Goal: Task Accomplishment & Management: Manage account settings

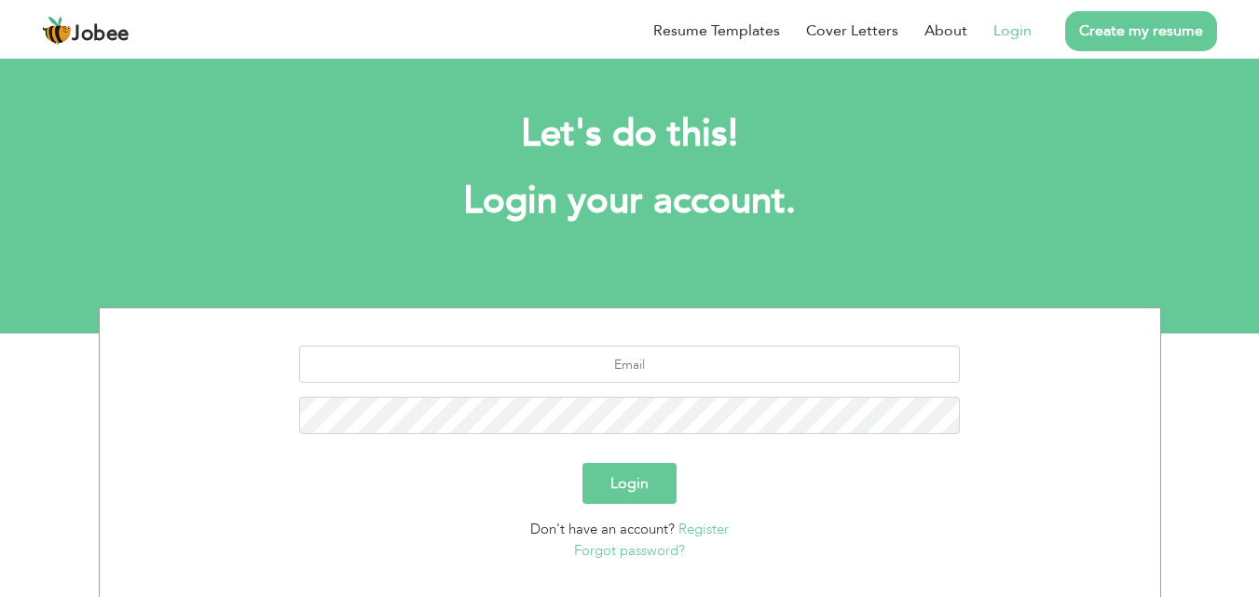
click at [1020, 24] on link "Login" at bounding box center [1012, 31] width 38 height 22
click at [1028, 36] on link "Login" at bounding box center [1012, 31] width 38 height 22
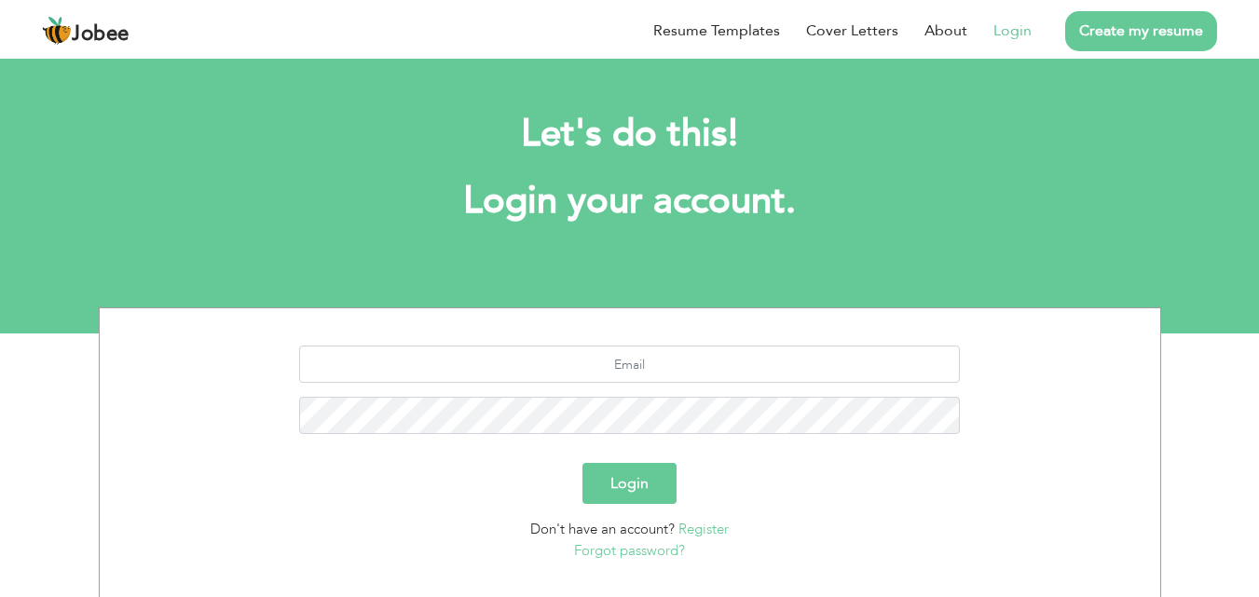
click at [1028, 36] on link "Login" at bounding box center [1012, 31] width 38 height 22
drag, startPoint x: 1028, startPoint y: 36, endPoint x: 1099, endPoint y: 17, distance: 74.4
click at [1099, 17] on ul "Resume Templates Cover Letters About Login Create my resume" at bounding box center [922, 31] width 590 height 48
click at [1099, 17] on link "Create my resume" at bounding box center [1141, 31] width 152 height 40
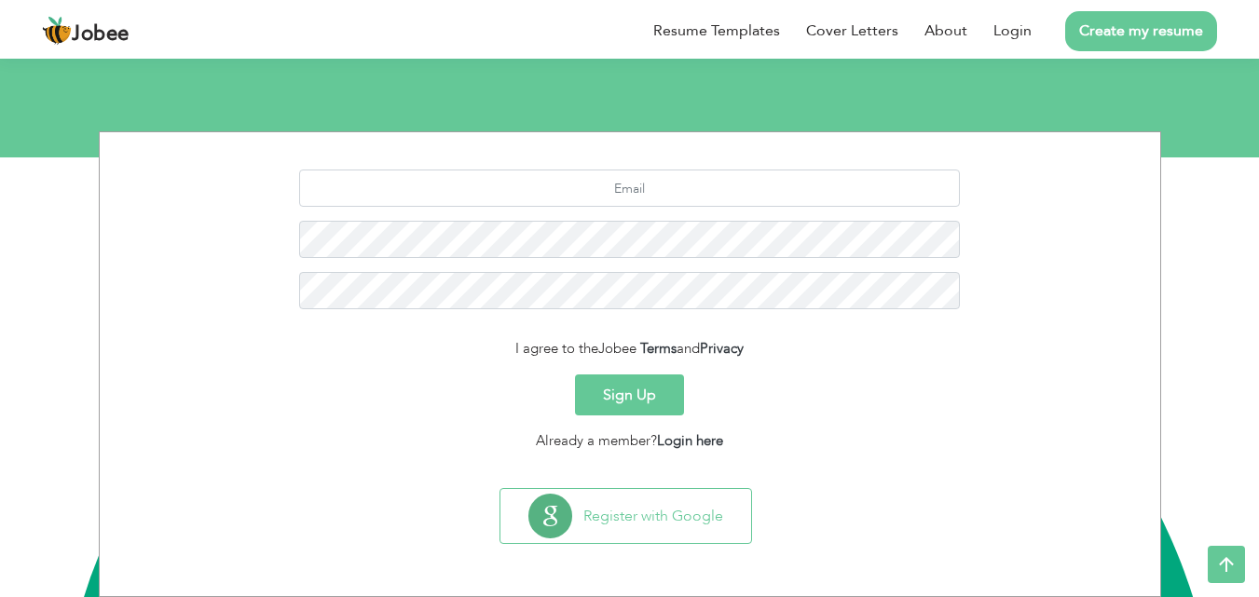
scroll to position [128, 0]
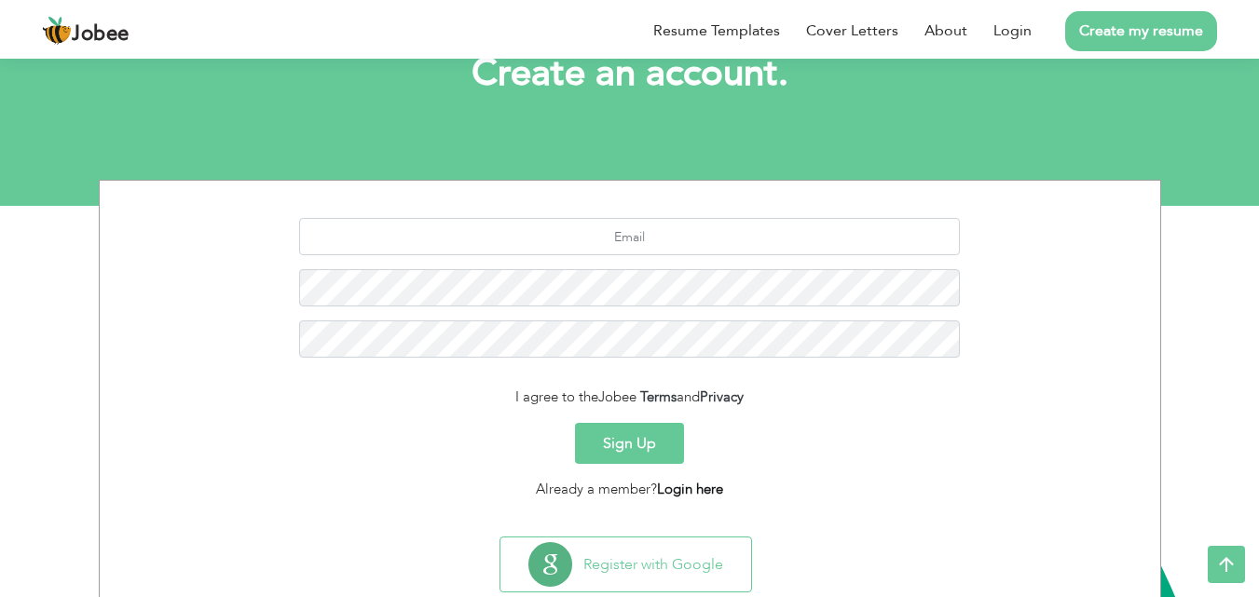
click at [690, 494] on link "Login here" at bounding box center [690, 489] width 66 height 19
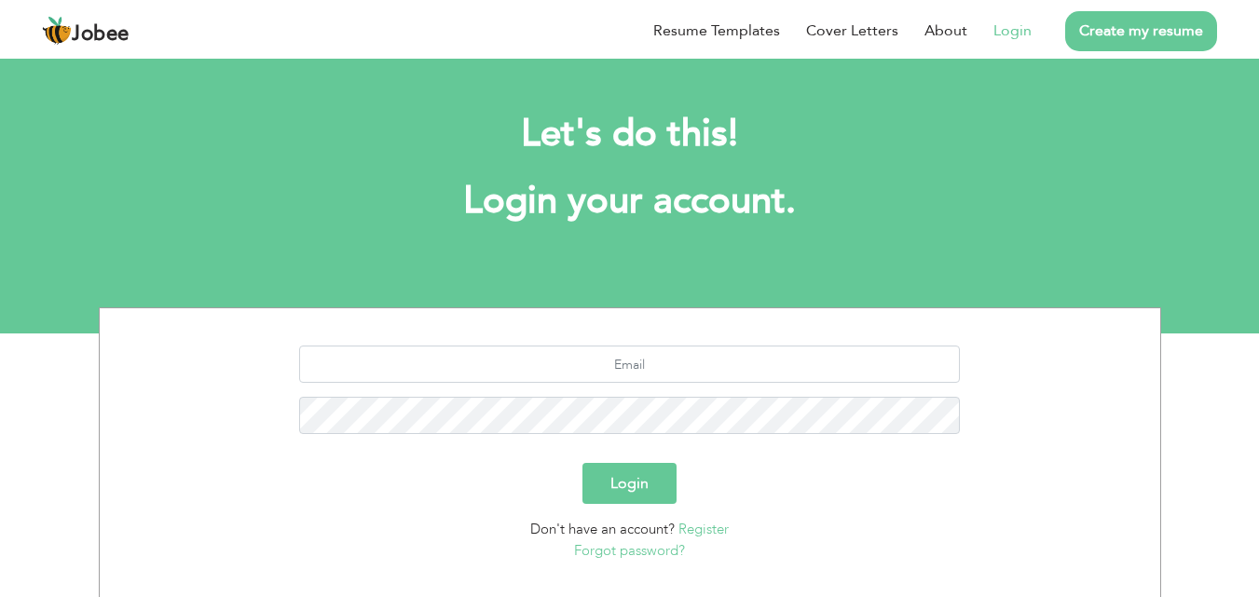
scroll to position [34, 0]
click at [686, 380] on input "text" at bounding box center [629, 364] width 661 height 37
type input "kiranbhatti5877@gmail.com"
click at [623, 500] on button "Login" at bounding box center [629, 483] width 94 height 41
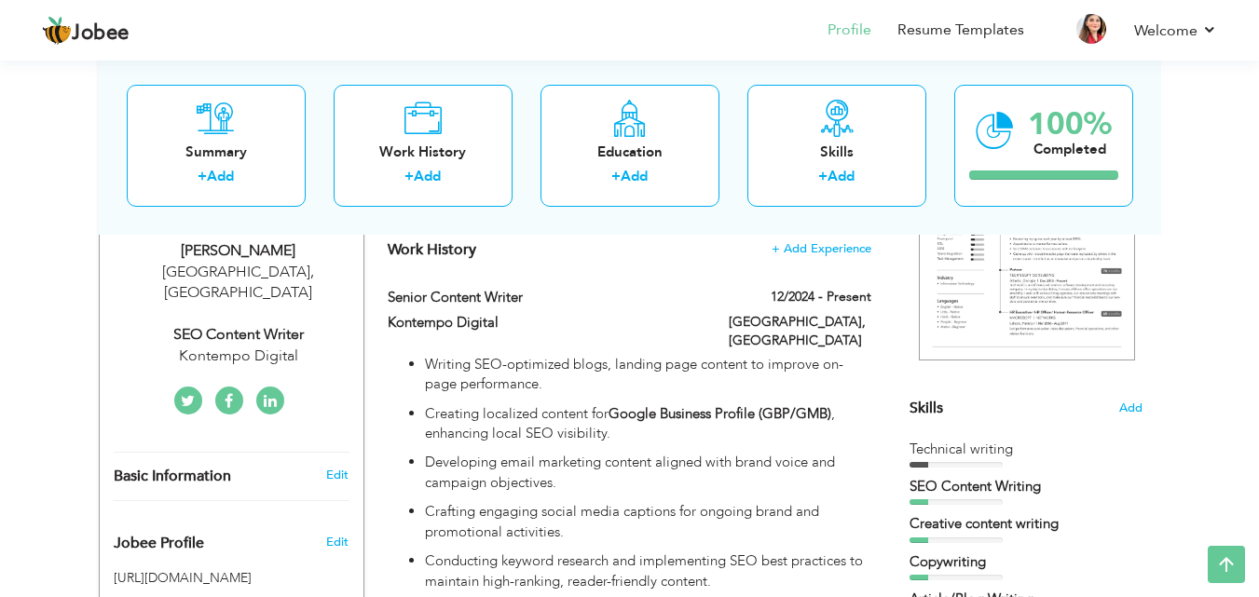
scroll to position [312, 0]
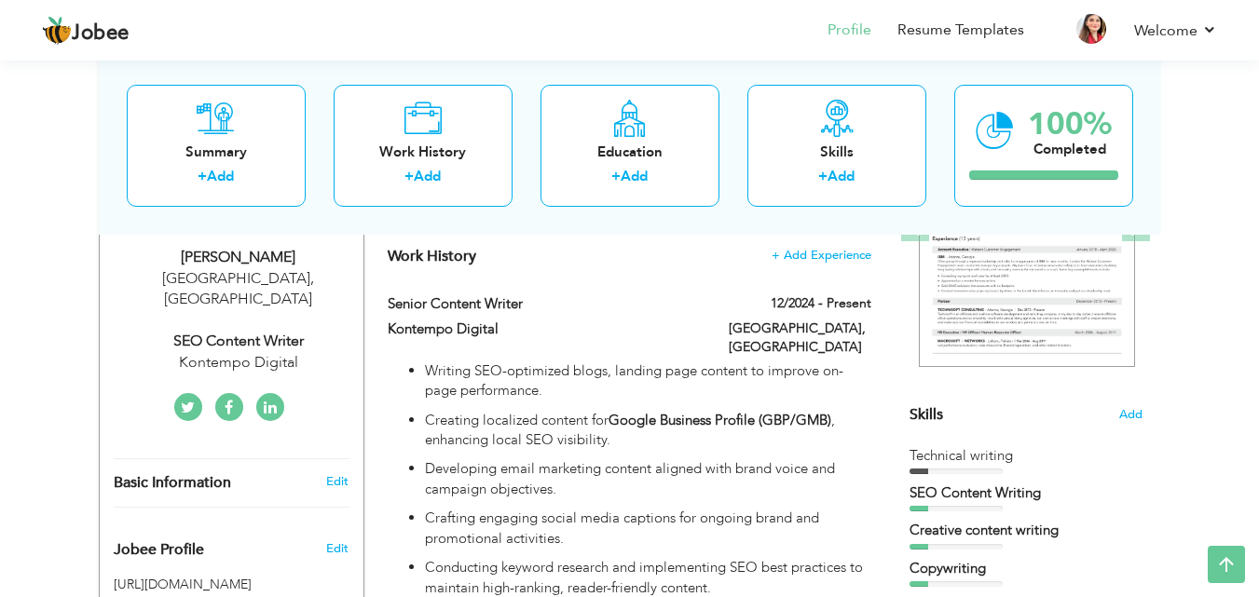
drag, startPoint x: 1270, startPoint y: 42, endPoint x: 1272, endPoint y: 89, distance: 46.6
click at [1137, 409] on span "Add" at bounding box center [1130, 415] width 24 height 18
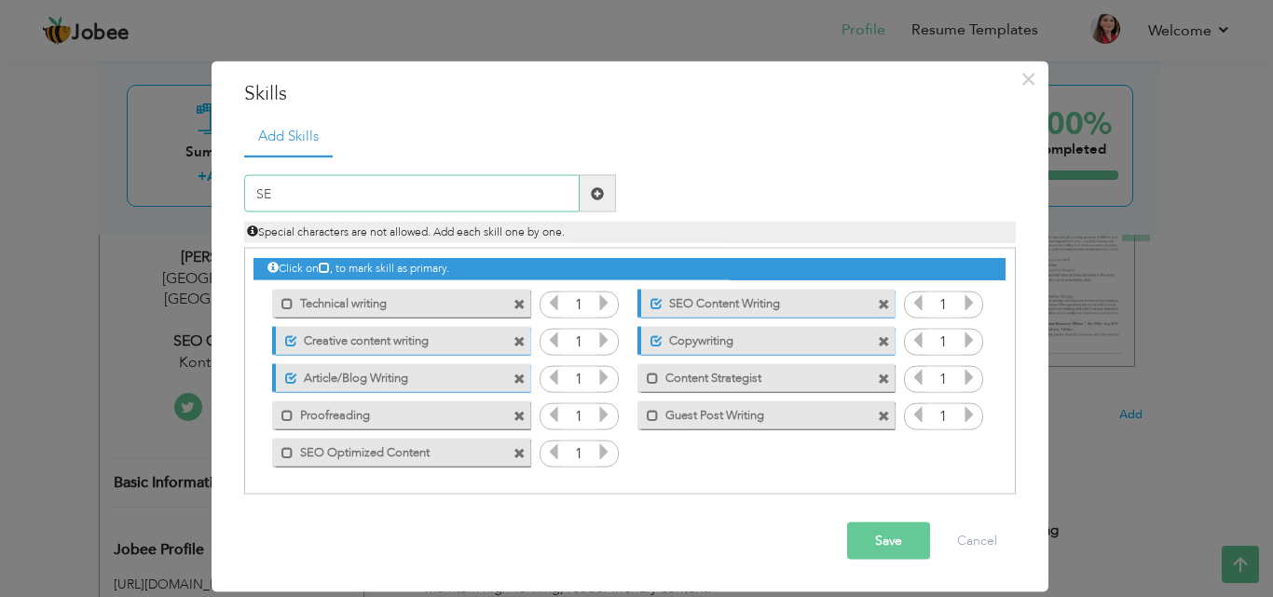
type input "S"
type input "s"
type input "Semantic SEO Writing"
click at [580, 204] on span at bounding box center [597, 193] width 36 height 37
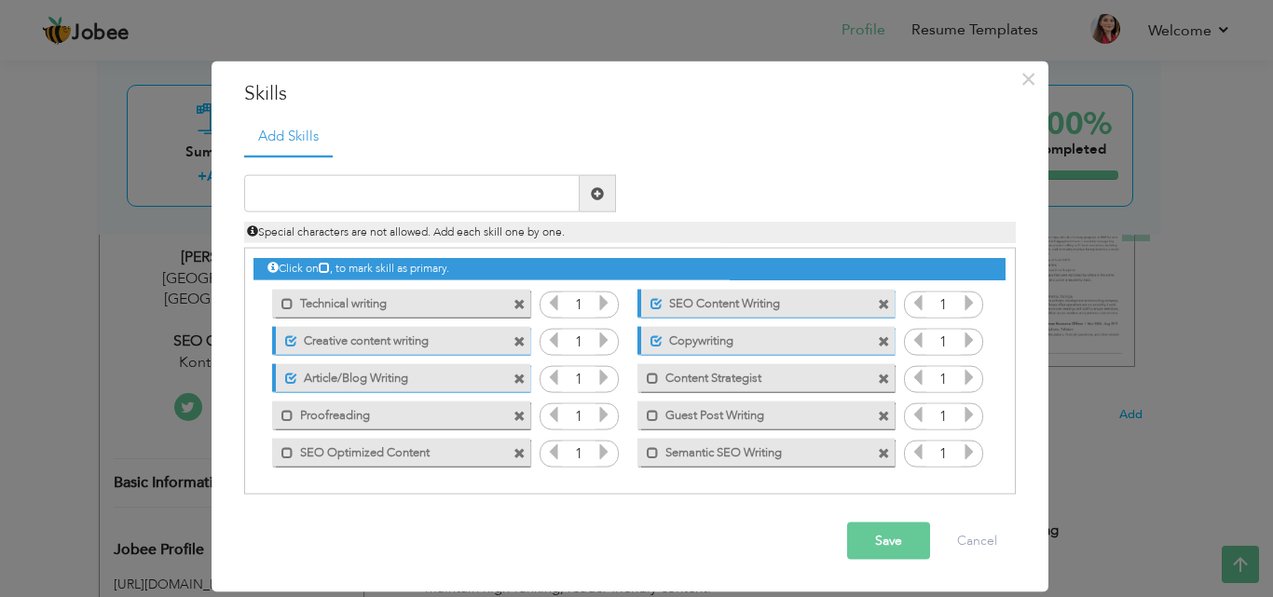
click at [851, 538] on button "Save" at bounding box center [888, 541] width 83 height 37
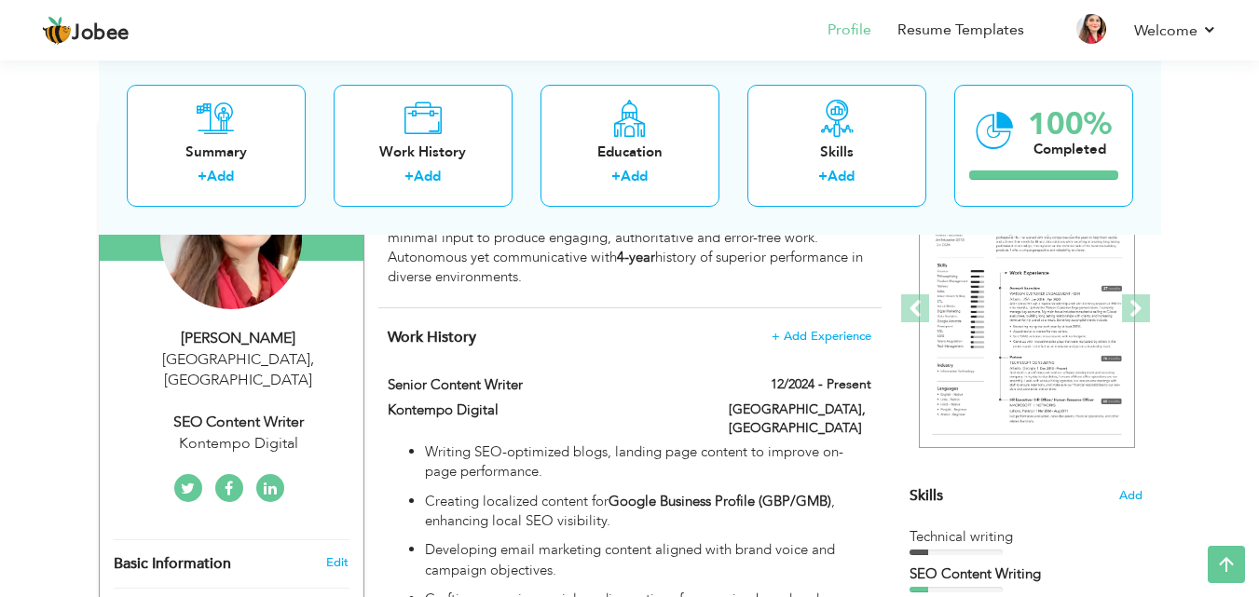
scroll to position [0, 0]
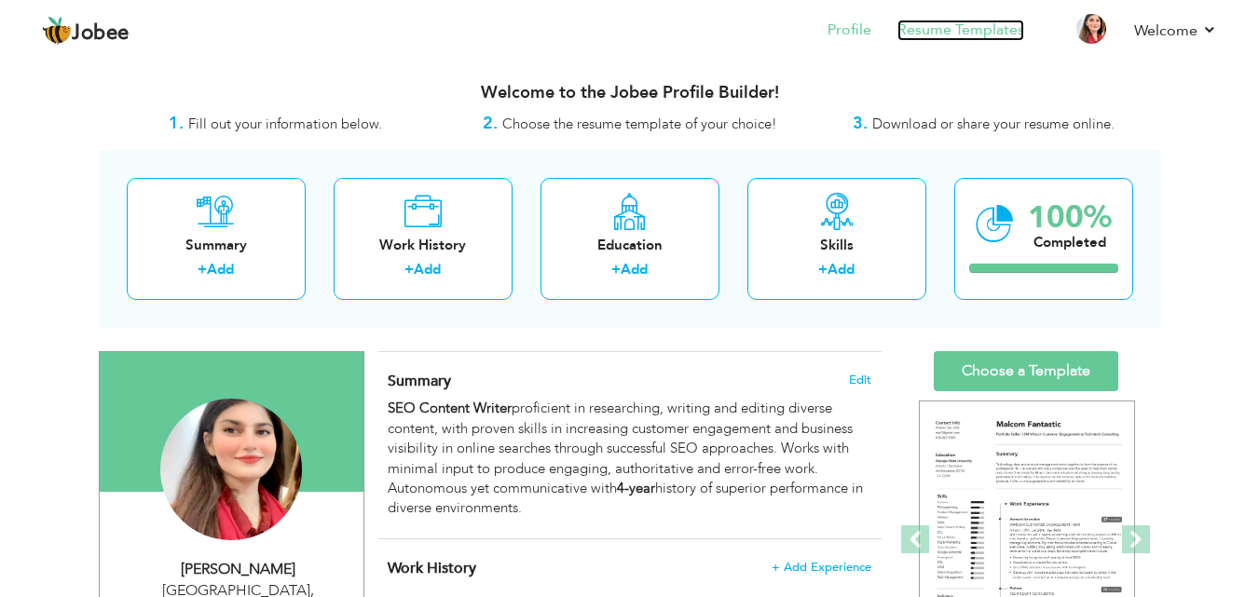
click at [979, 28] on link "Resume Templates" at bounding box center [960, 30] width 127 height 21
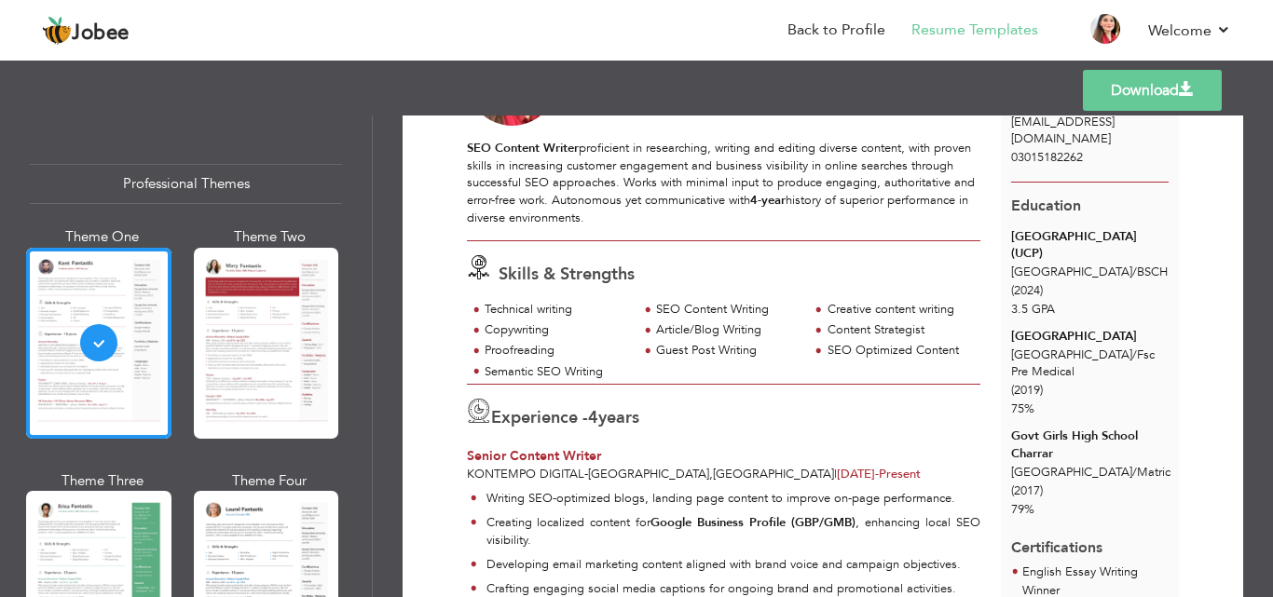
scroll to position [34, 0]
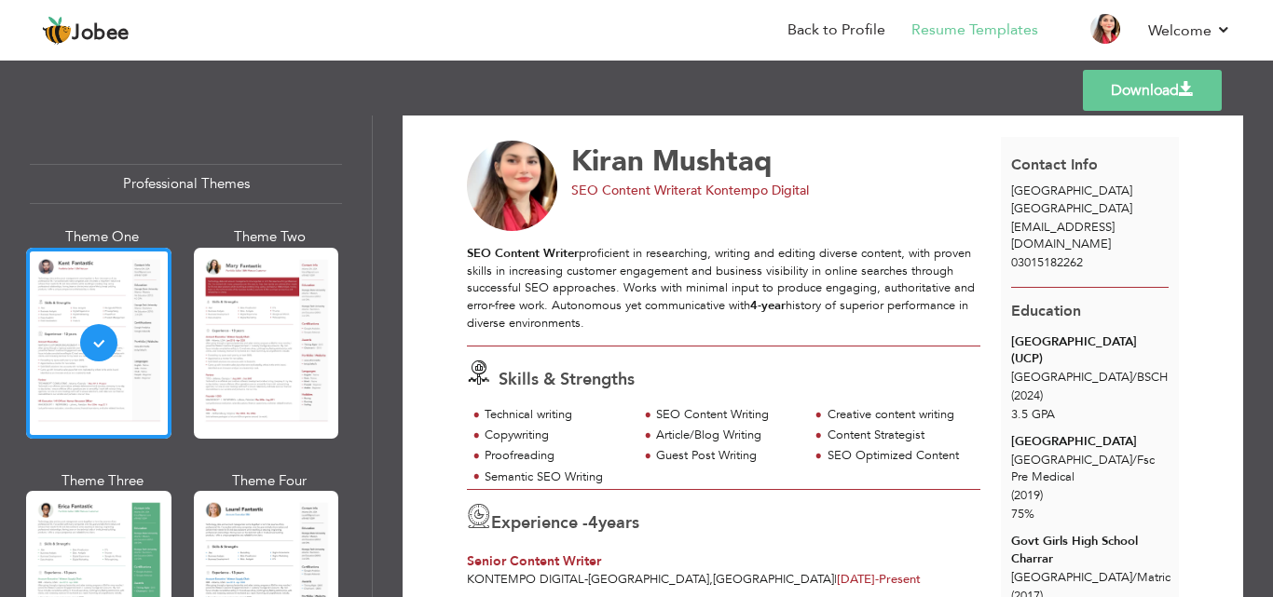
click at [1180, 96] on span at bounding box center [1186, 89] width 15 height 15
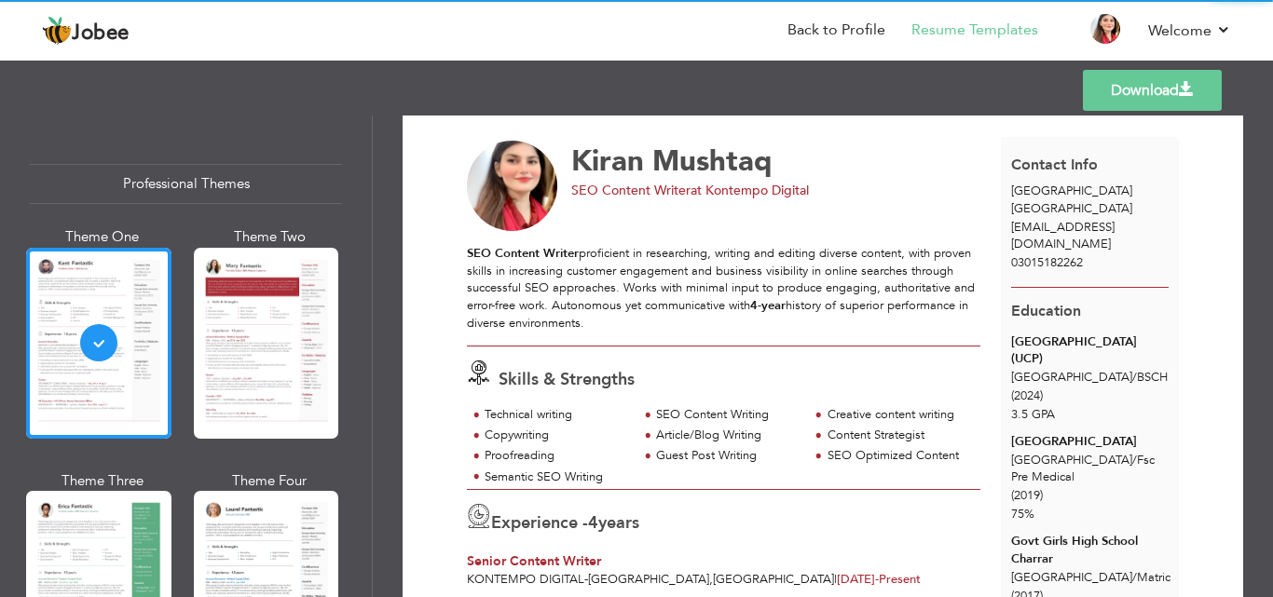
click at [1117, 86] on link "Download" at bounding box center [1152, 90] width 139 height 41
